Goal: Task Accomplishment & Management: Use online tool/utility

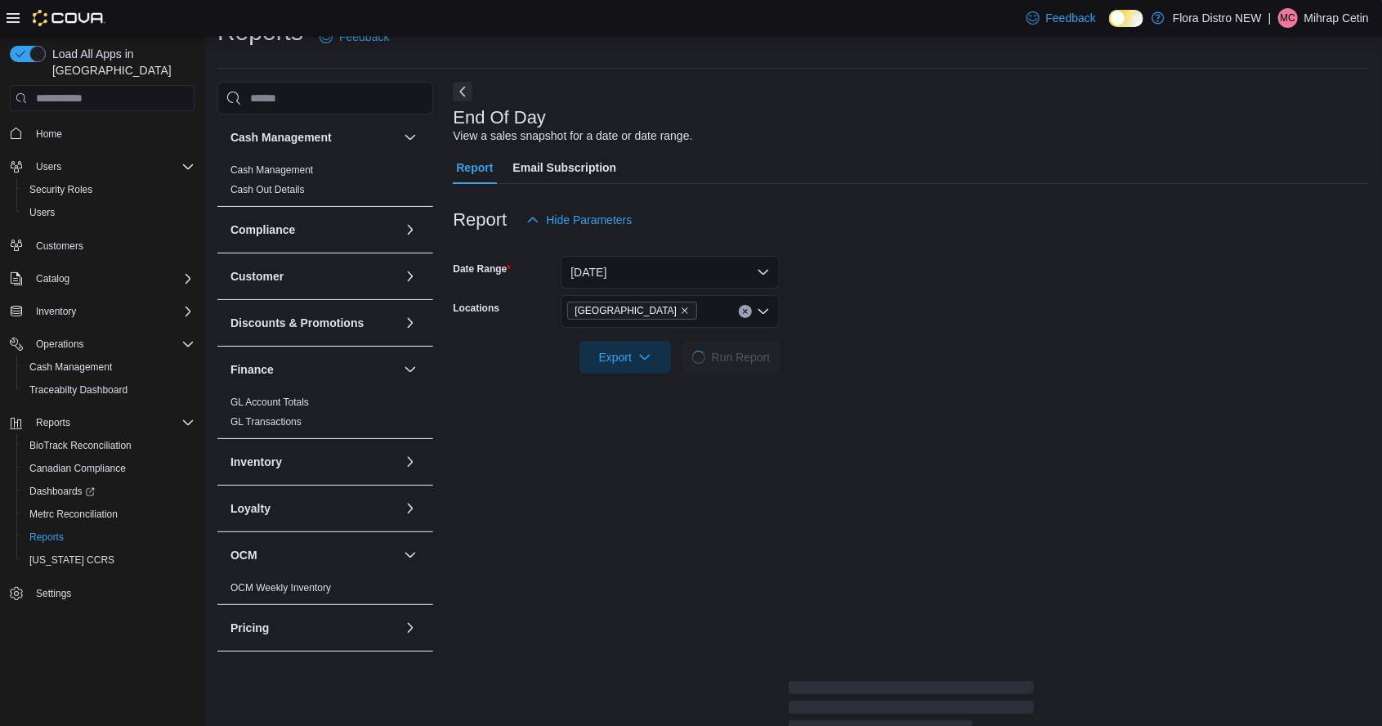
scroll to position [38, 0]
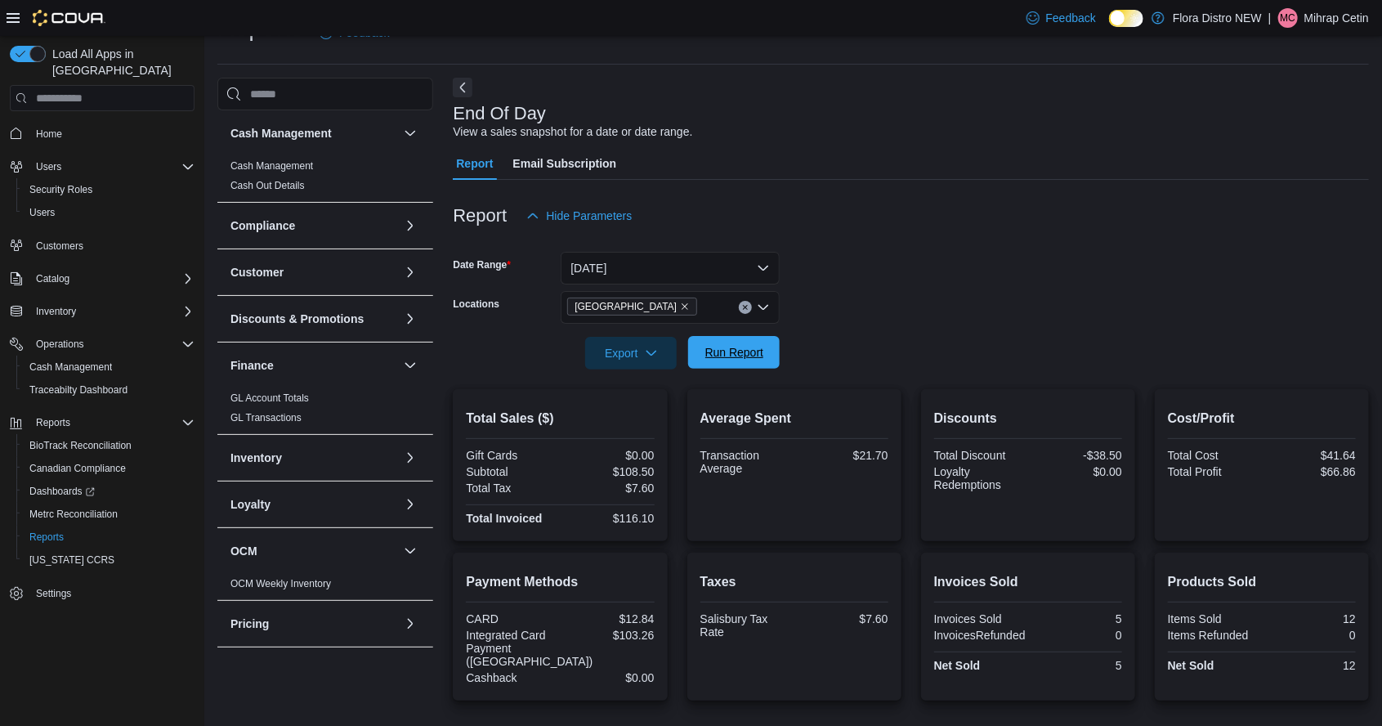
click at [721, 359] on span "Run Report" at bounding box center [734, 352] width 59 height 16
click at [746, 369] on span "Run Report" at bounding box center [734, 352] width 72 height 33
